Goal: Transaction & Acquisition: Purchase product/service

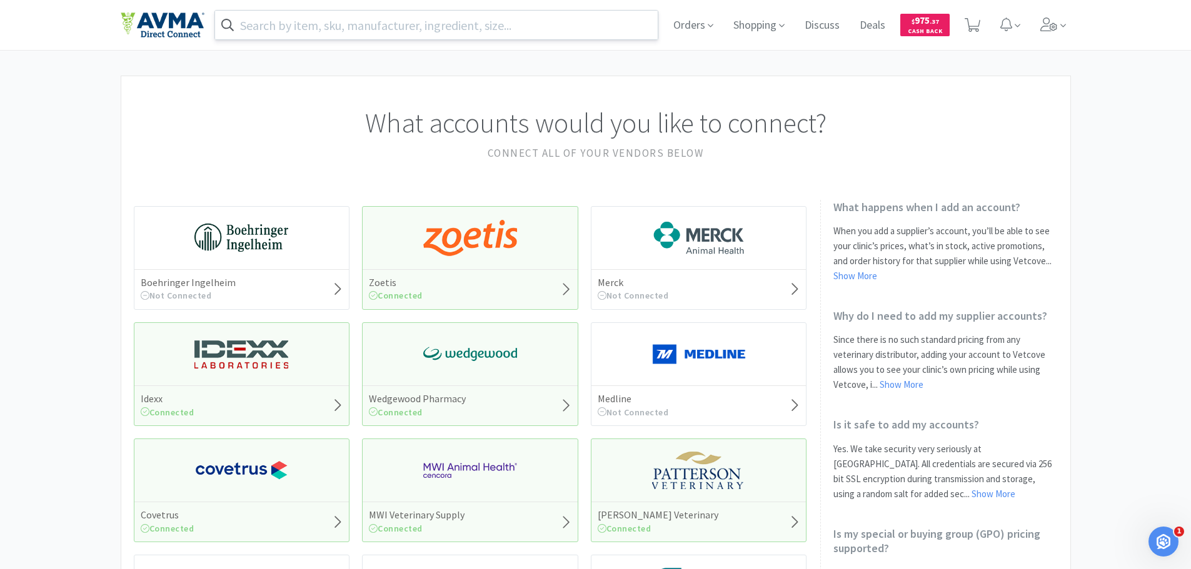
click at [353, 28] on input "text" at bounding box center [436, 25] width 443 height 29
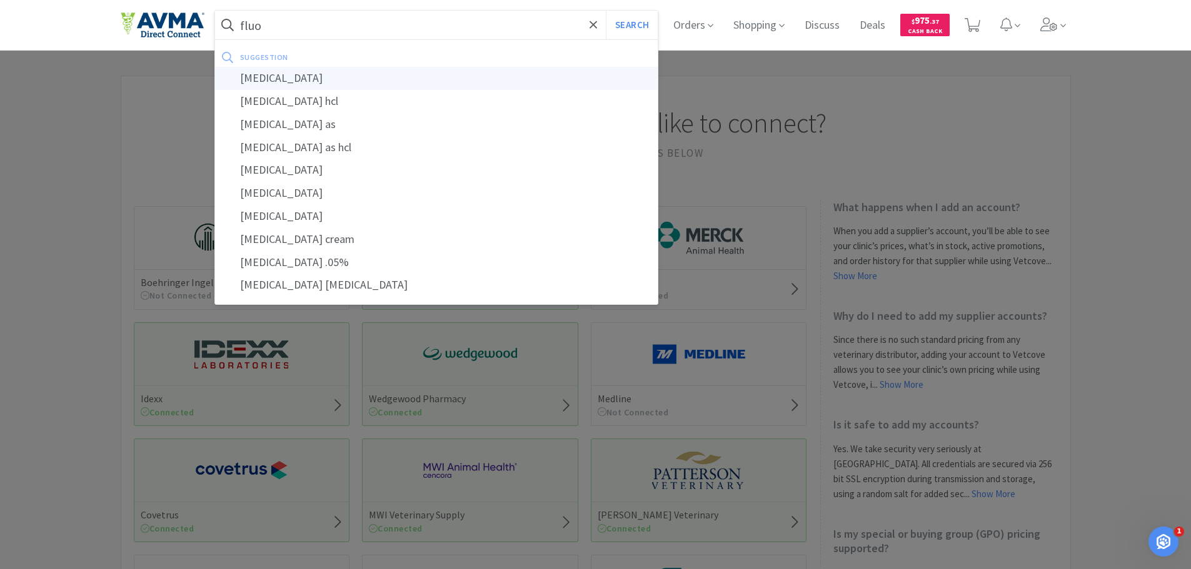
click at [323, 72] on div "[MEDICAL_DATA]" at bounding box center [436, 78] width 443 height 23
type input "[MEDICAL_DATA]"
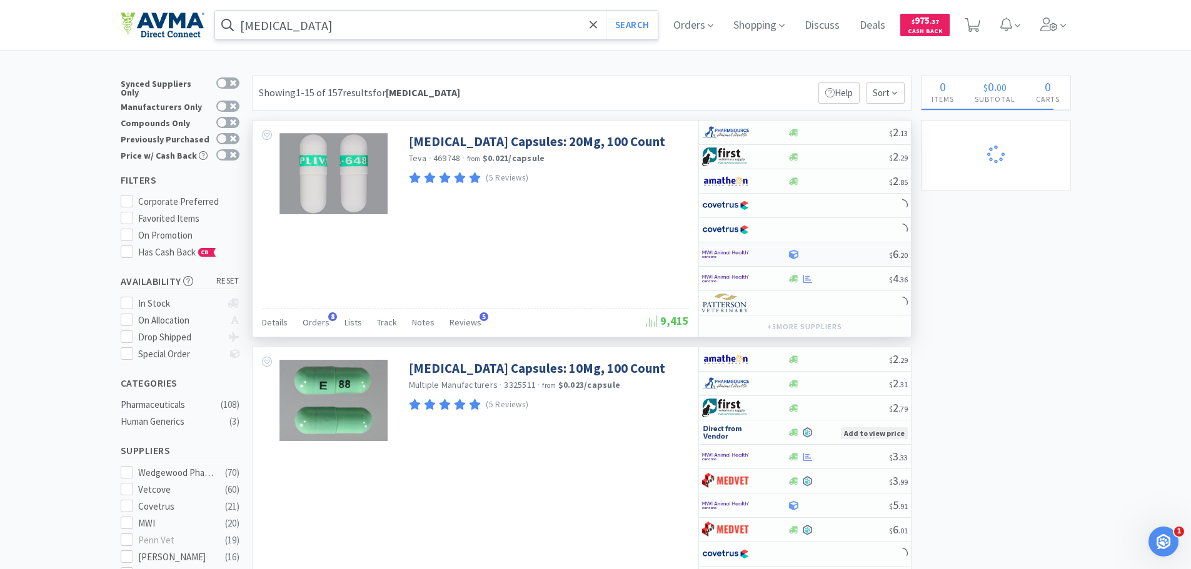
click at [748, 253] on img at bounding box center [725, 254] width 47 height 19
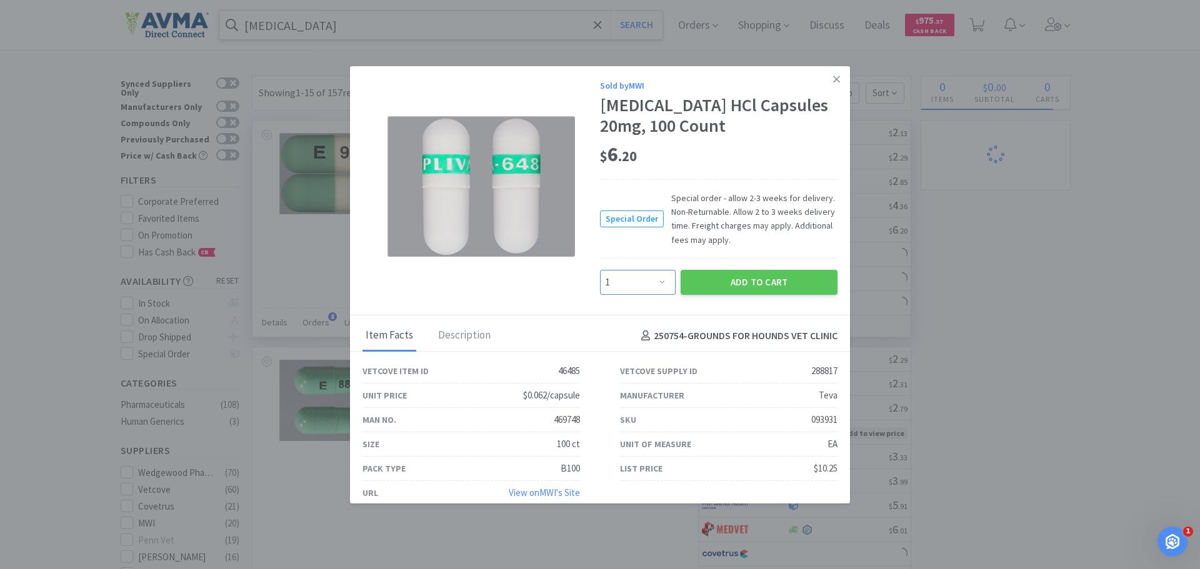
click at [658, 285] on select "Enter Quantity 1 2 3 4 5 6 7 8 9 10 11 12 13 14 15 16 17 18 19 20 Enter Quantity" at bounding box center [638, 282] width 76 height 25
select select "2"
click at [600, 270] on select "Enter Quantity 1 2 3 4 5 6 7 8 9 10 11 12 13 14 15 16 17 18 19 20 Enter Quantity" at bounding box center [638, 282] width 76 height 25
click at [708, 281] on button "Add to Cart" at bounding box center [759, 282] width 157 height 25
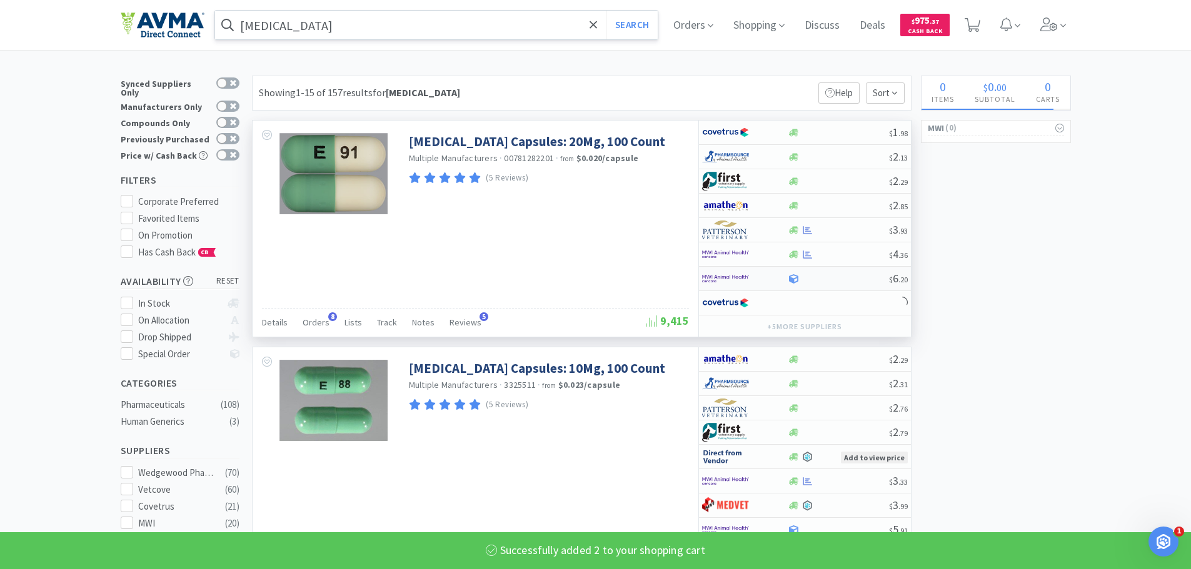
select select "2"
click at [1034, 183] on link "Remove" at bounding box center [1030, 185] width 38 height 12
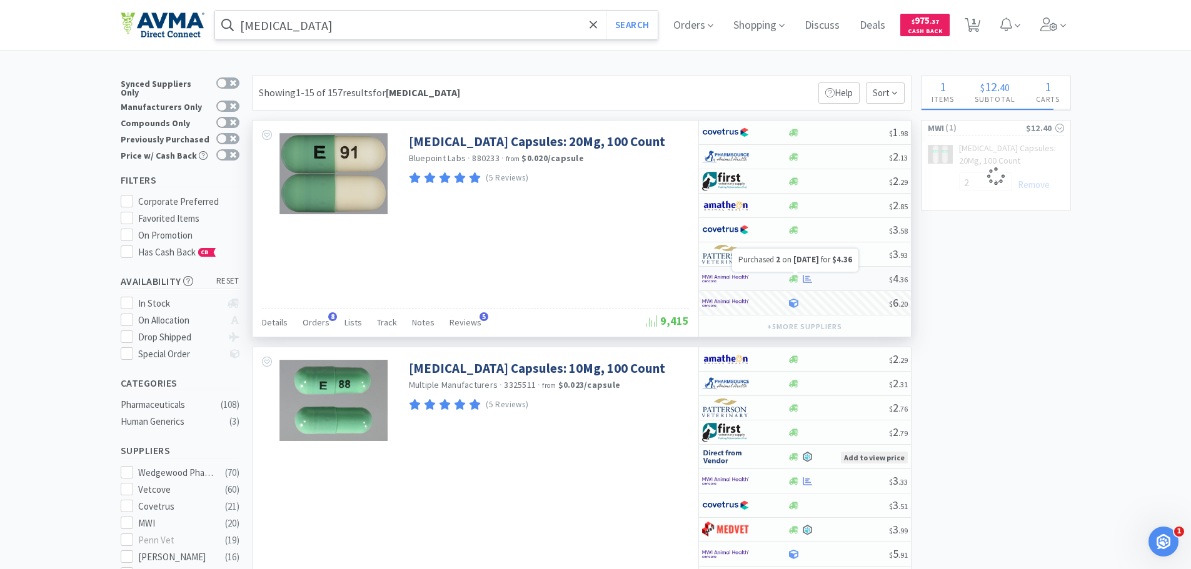
click at [806, 276] on icon at bounding box center [807, 278] width 9 height 8
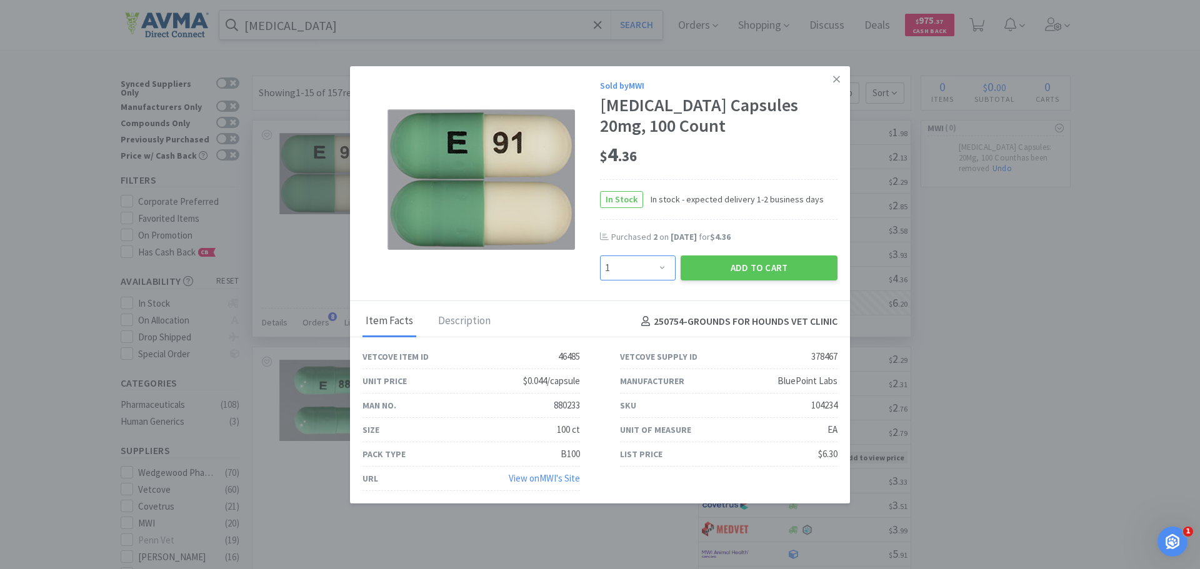
click at [653, 260] on select "Enter Quantity 1 2 3 4 5 6 7 8 9 10 11 12 13 14 15 16 17 18 19 20 Enter Quantity" at bounding box center [638, 268] width 76 height 25
select select "2"
click at [600, 256] on select "Enter Quantity 1 2 3 4 5 6 7 8 9 10 11 12 13 14 15 16 17 18 19 20 Enter Quantity" at bounding box center [638, 268] width 76 height 25
click at [735, 272] on button "Add to Cart" at bounding box center [759, 268] width 157 height 25
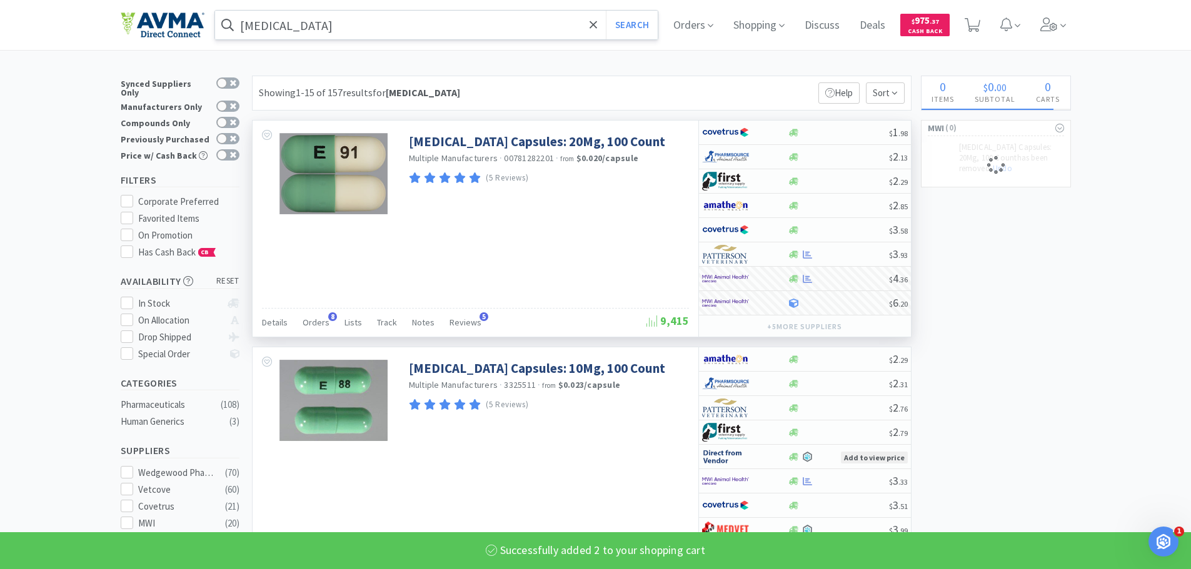
select select "2"
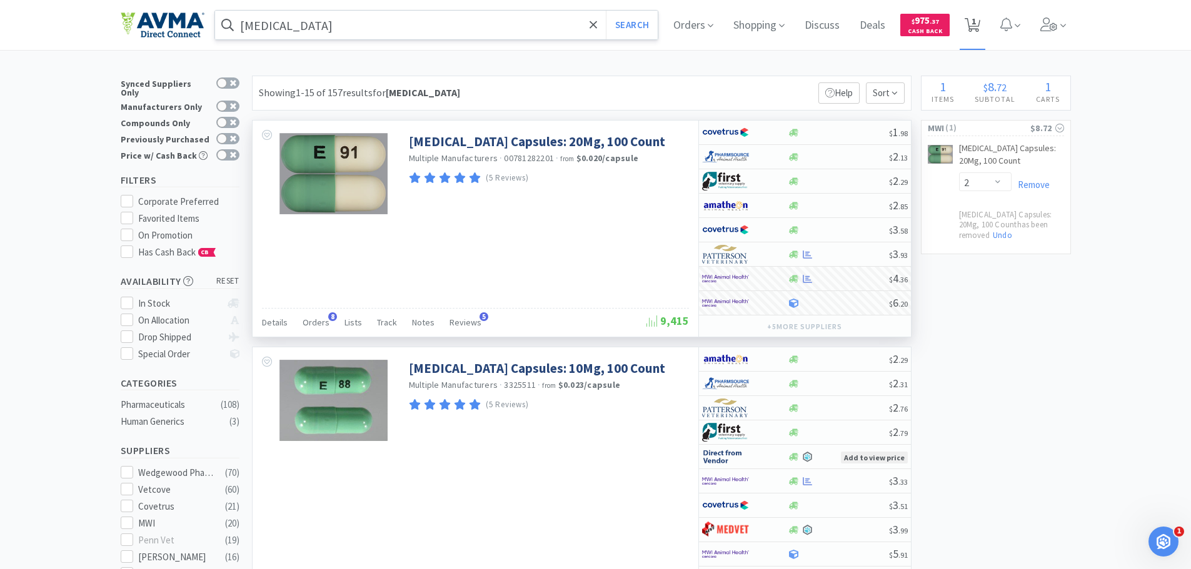
click at [976, 31] on span "1" at bounding box center [973, 21] width 4 height 50
select select "2"
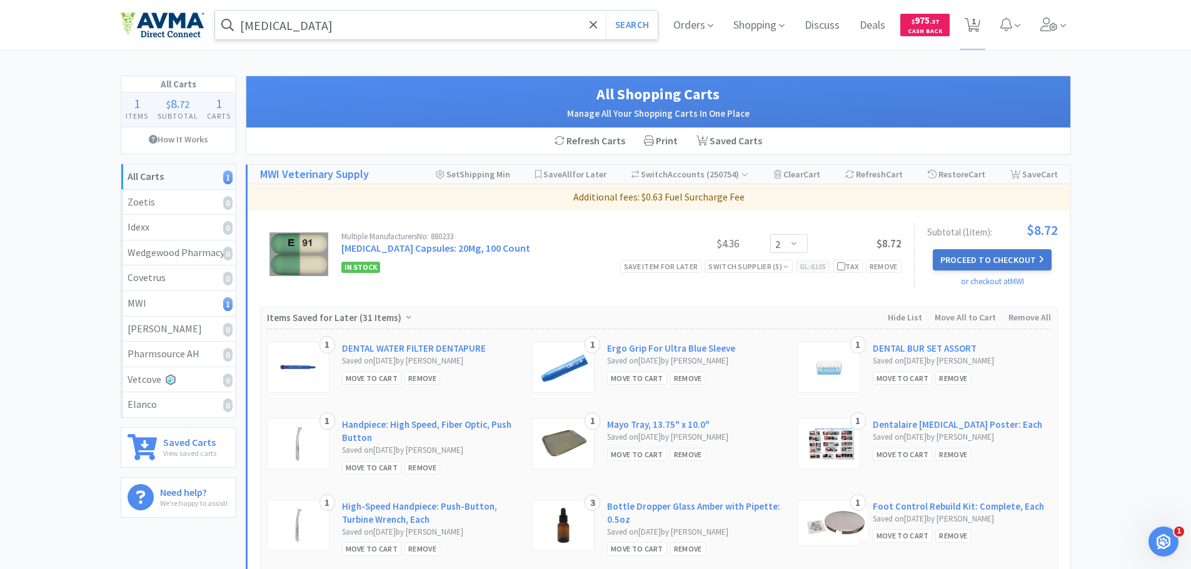
click at [974, 257] on button "Proceed to Checkout" at bounding box center [992, 259] width 119 height 21
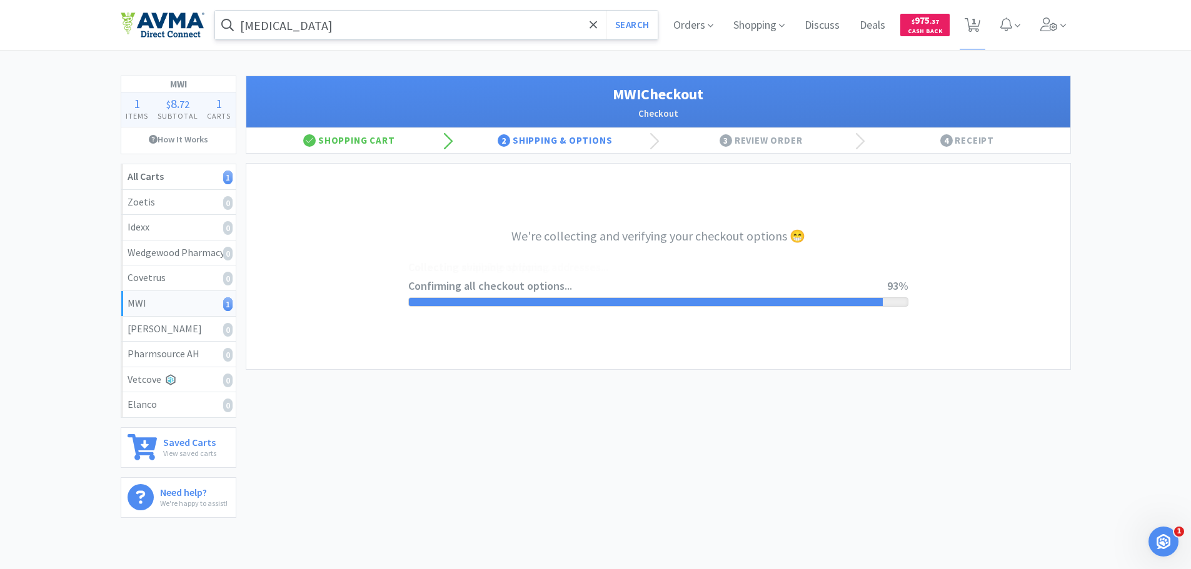
select select "STD_"
select select "GP1"
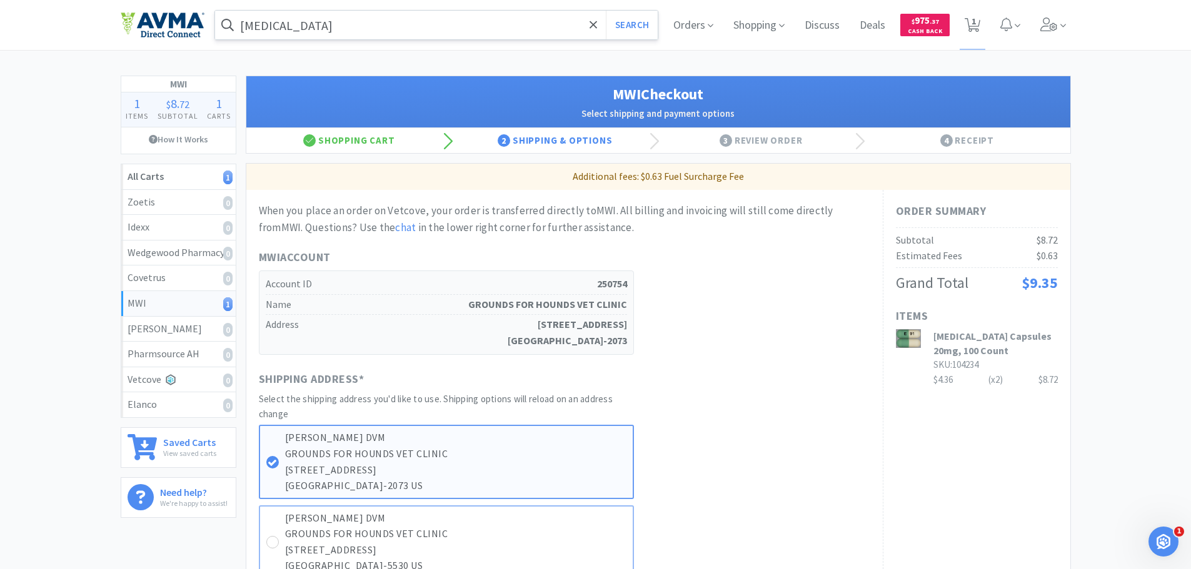
click at [303, 543] on p "[STREET_ADDRESS]" at bounding box center [455, 551] width 341 height 16
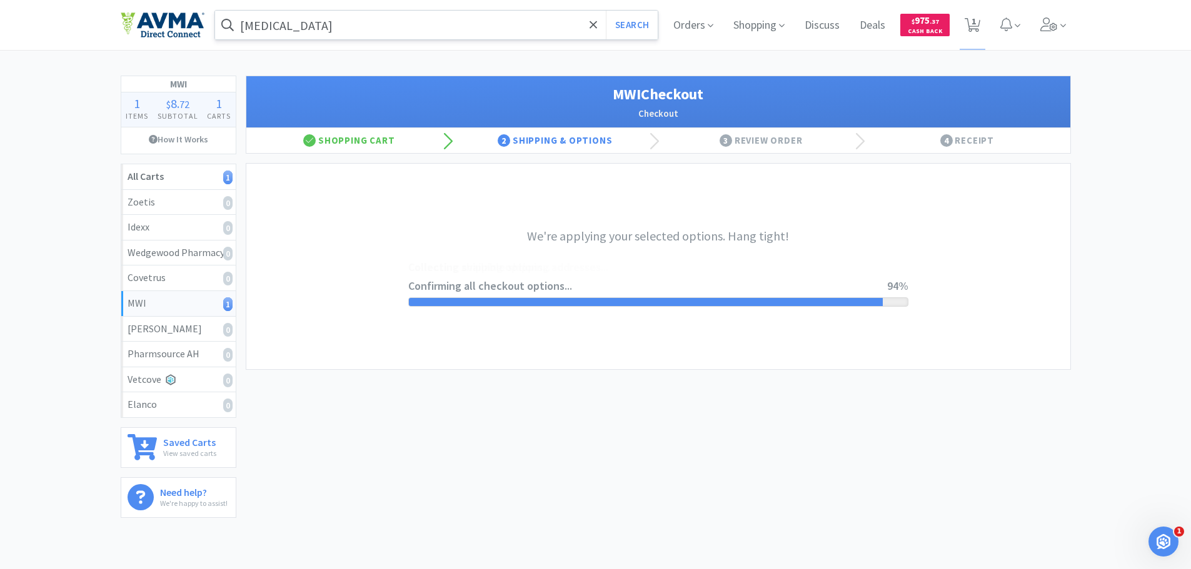
select select "STD_"
select select "GP1"
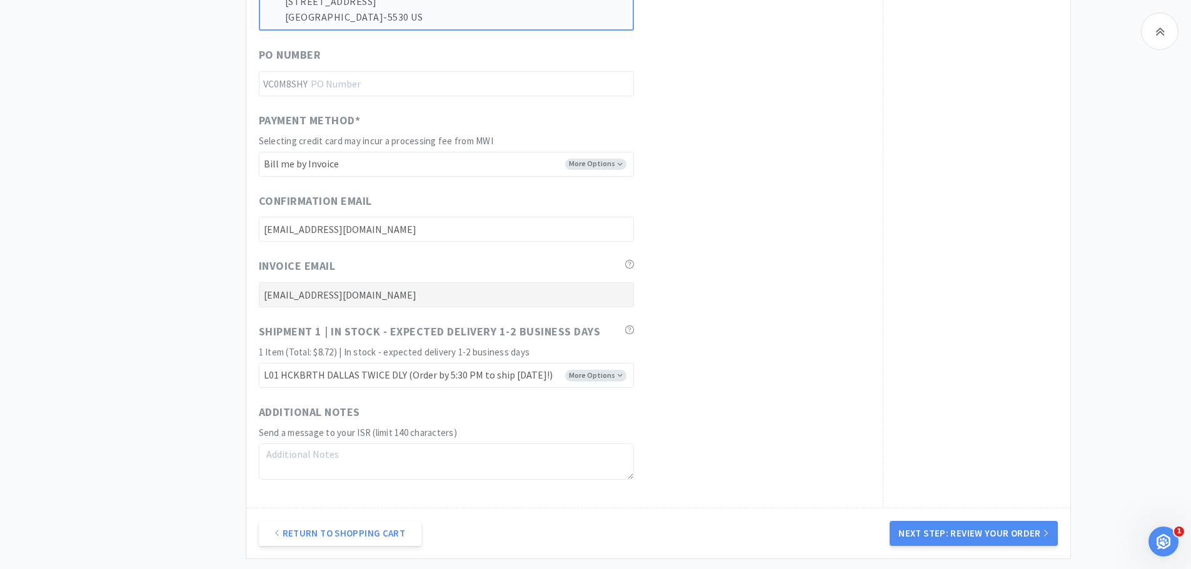
scroll to position [667, 0]
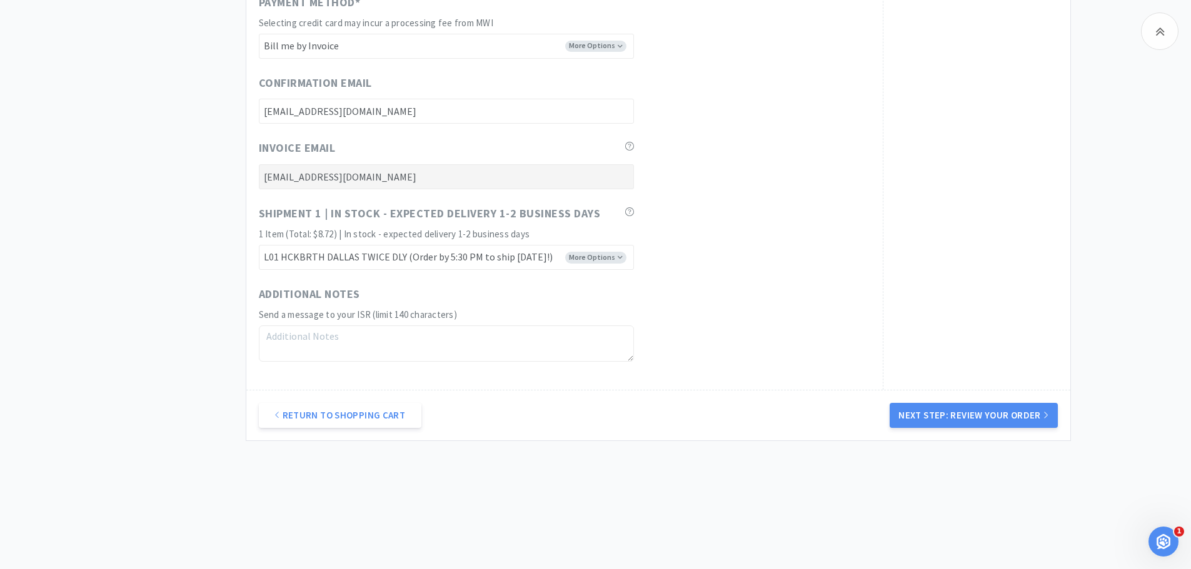
click at [959, 434] on div "Return to Shopping Cart Next Step: Review Your Order" at bounding box center [658, 415] width 824 height 51
click at [958, 424] on button "Next Step: Review Your Order" at bounding box center [973, 415] width 168 height 25
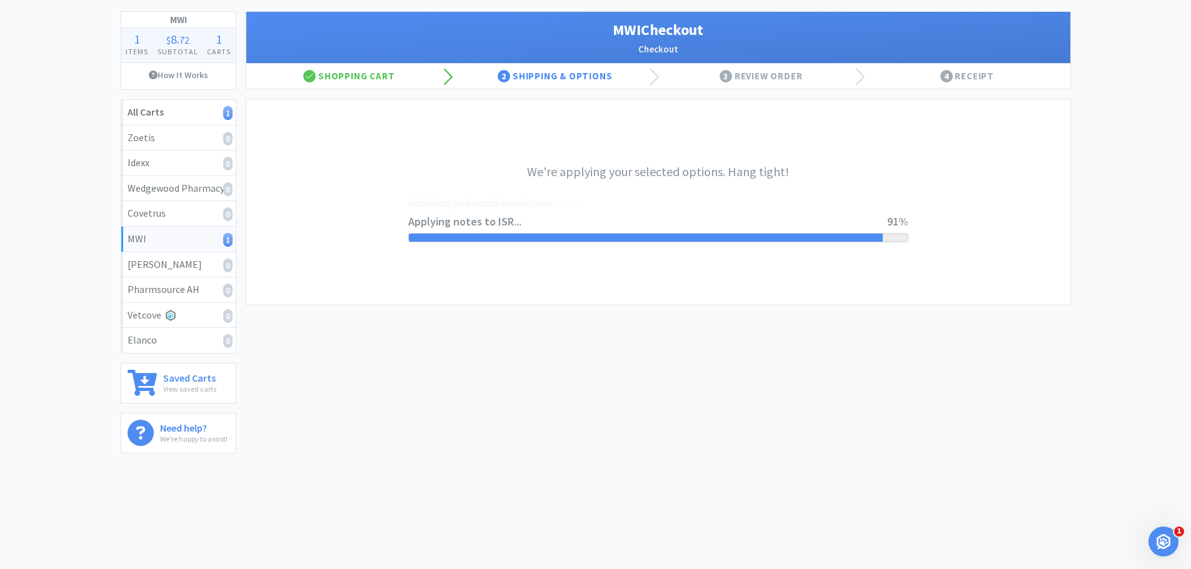
scroll to position [0, 0]
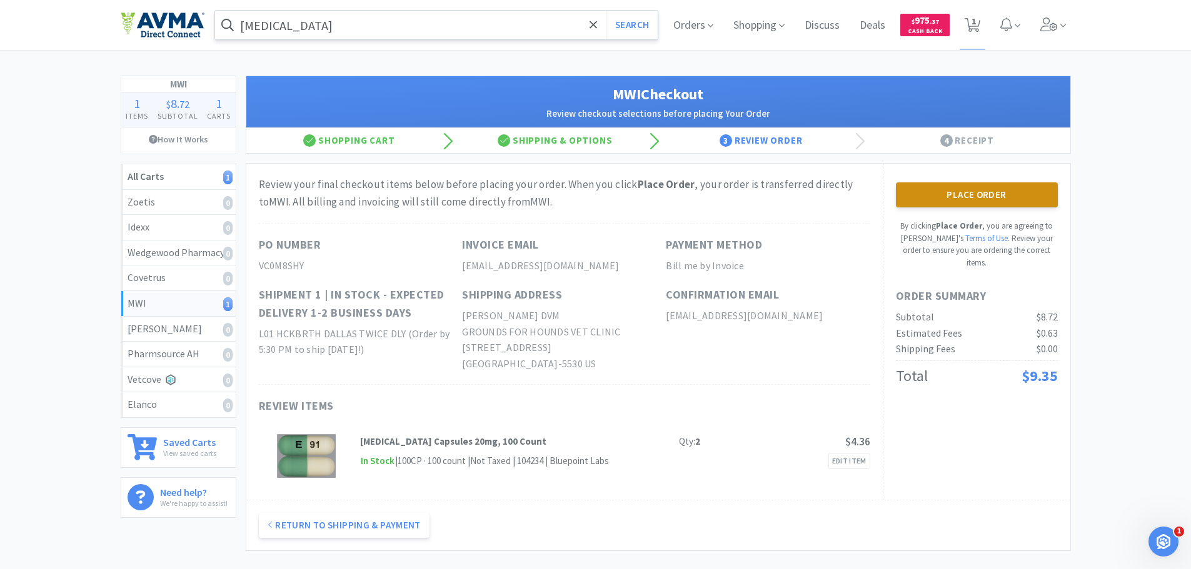
click at [994, 198] on button "Place Order" at bounding box center [977, 195] width 162 height 25
